Goal: Task Accomplishment & Management: Use online tool/utility

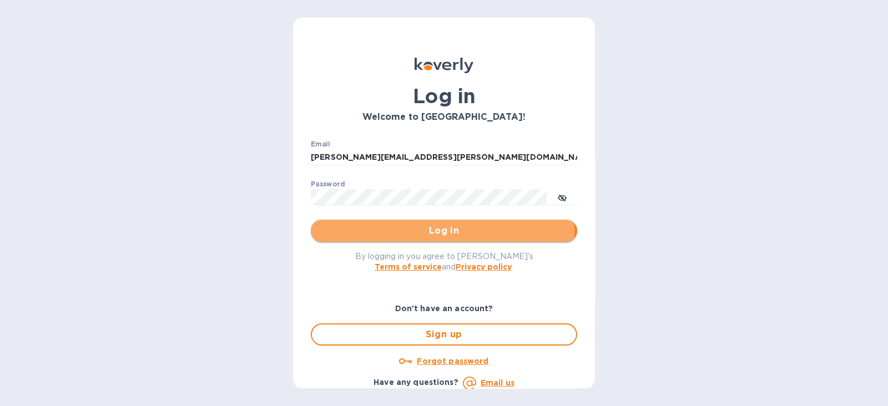
click at [404, 232] on span "Log in" at bounding box center [444, 230] width 249 height 13
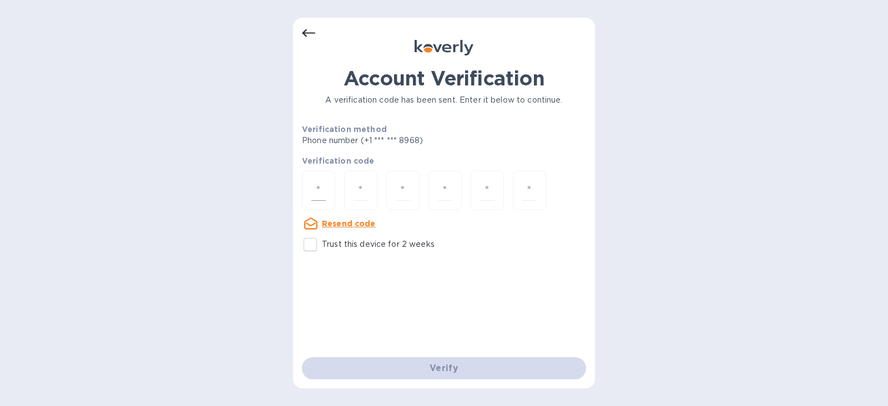
click at [328, 181] on div at bounding box center [318, 190] width 33 height 39
type input "7"
type input "9"
type input "1"
type input "3"
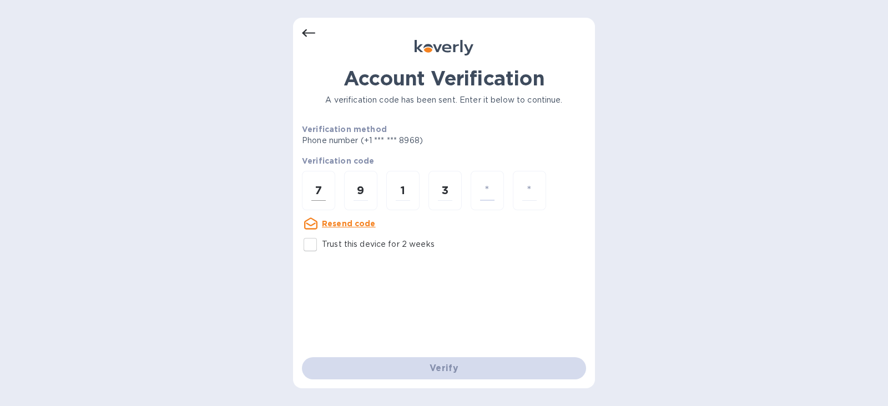
type input "5"
type input "0"
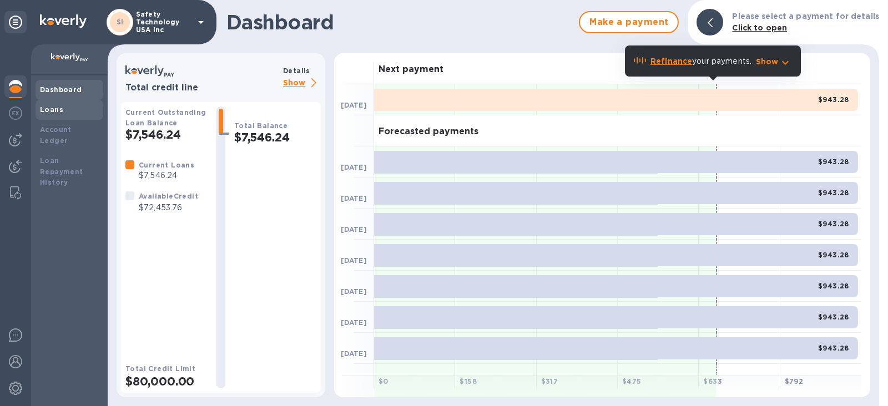
click at [50, 104] on div "Loans" at bounding box center [69, 109] width 59 height 11
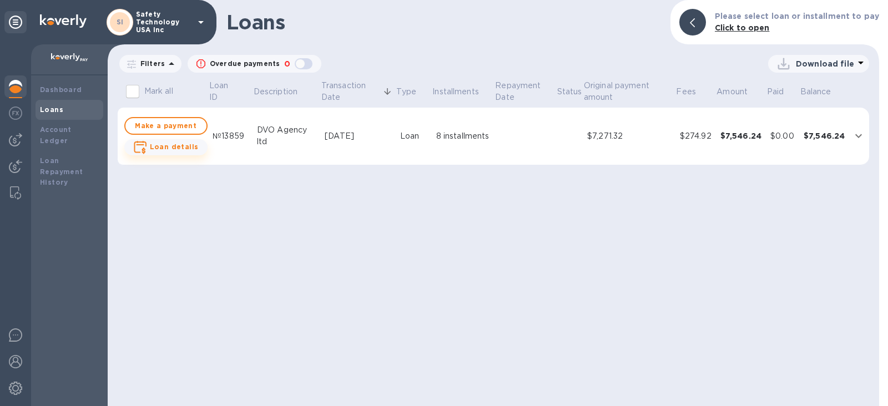
click at [158, 145] on b "Loan details" at bounding box center [174, 147] width 49 height 8
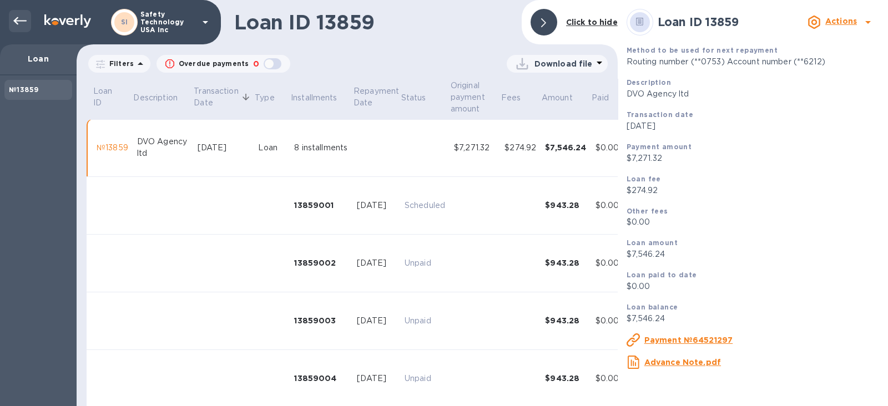
click at [16, 20] on icon at bounding box center [19, 21] width 13 height 8
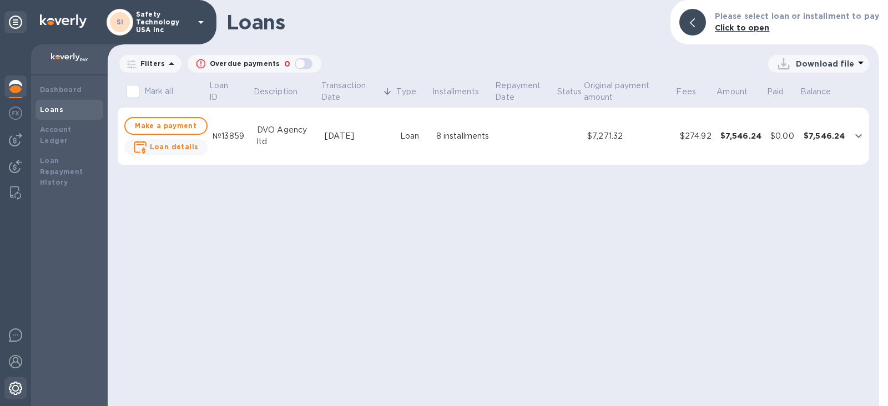
click at [18, 386] on img at bounding box center [15, 388] width 13 height 13
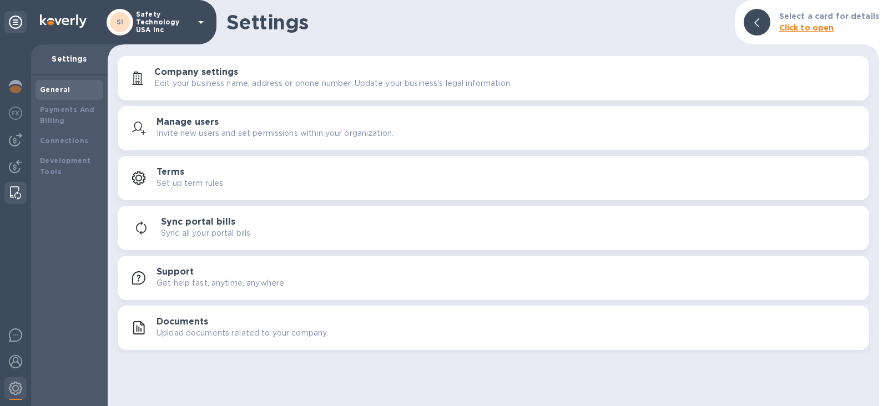
click at [13, 190] on img at bounding box center [15, 193] width 11 height 13
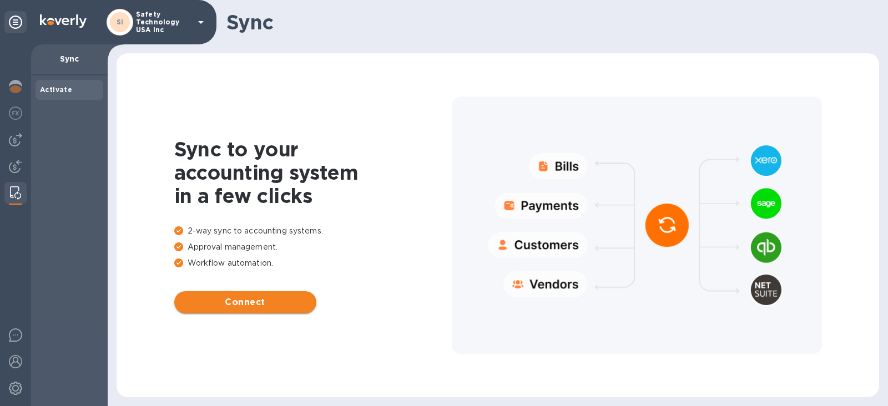
click at [260, 303] on span "Connect" at bounding box center [245, 302] width 124 height 13
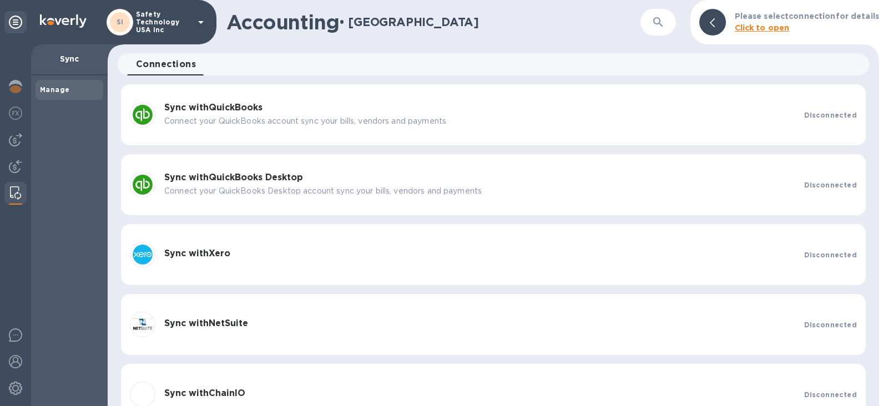
click at [311, 115] on p "Connect your QuickBooks account sync your bills, vendors and payments" at bounding box center [479, 121] width 631 height 12
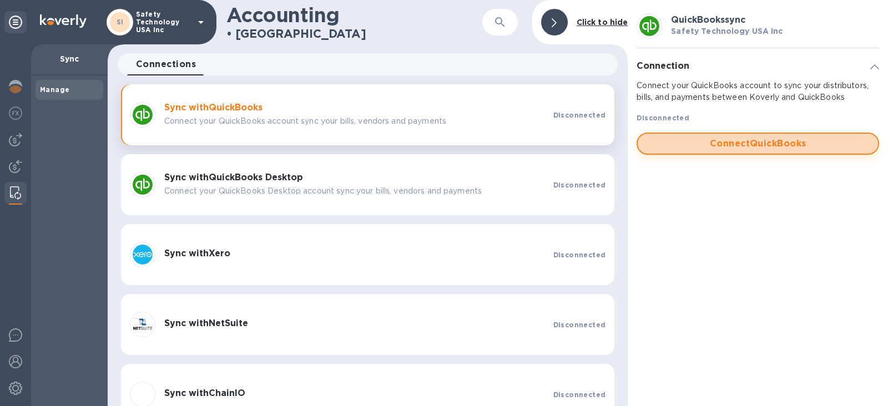
click at [722, 140] on span "Connect QuickBooks" at bounding box center [758, 143] width 223 height 13
